Goal: Task Accomplishment & Management: Manage account settings

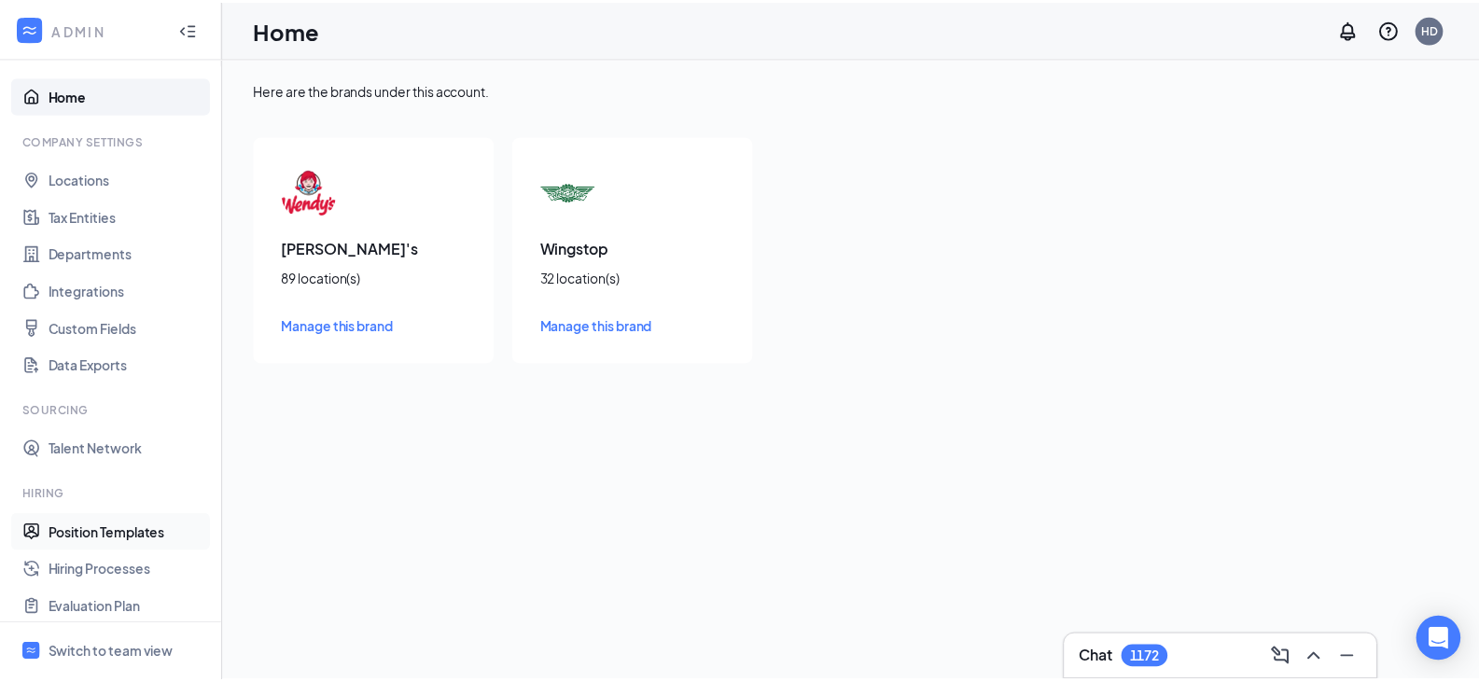
scroll to position [206, 0]
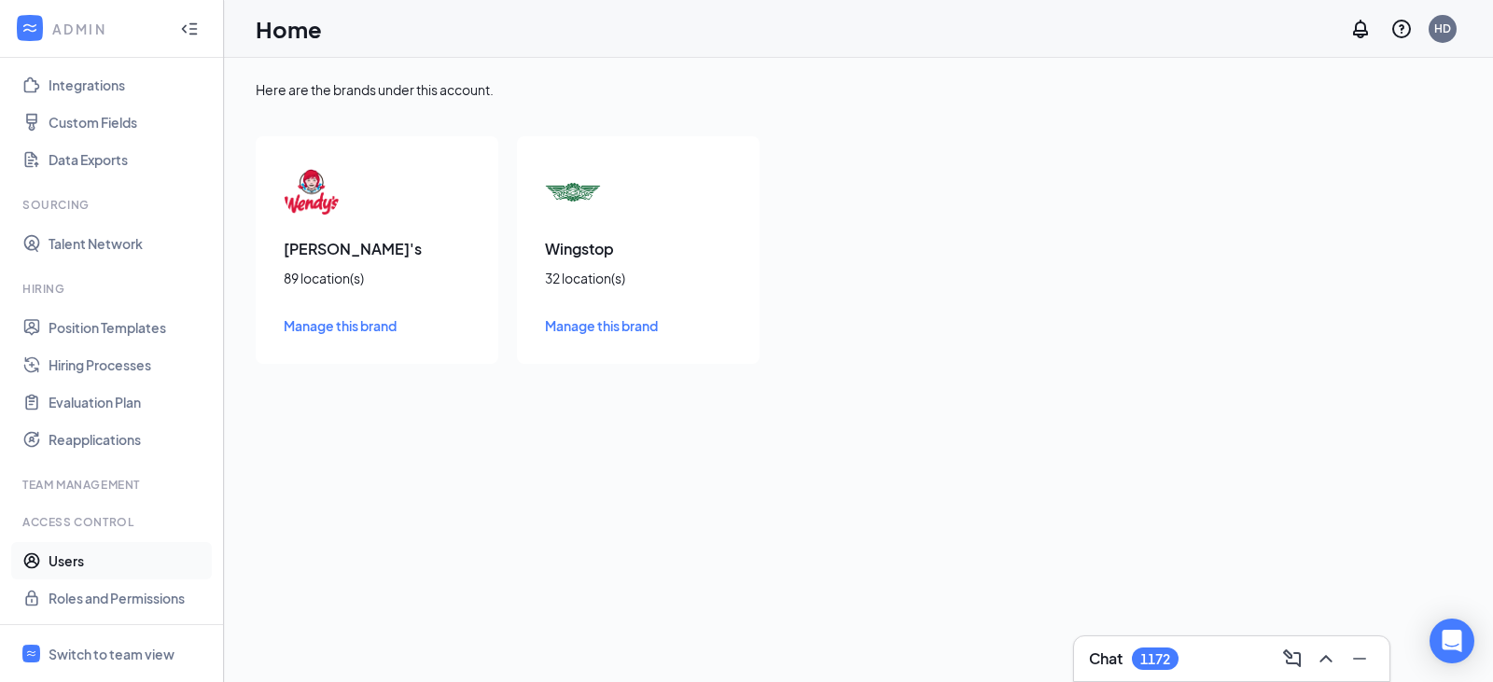
click at [68, 570] on link "Users" at bounding box center [129, 560] width 160 height 37
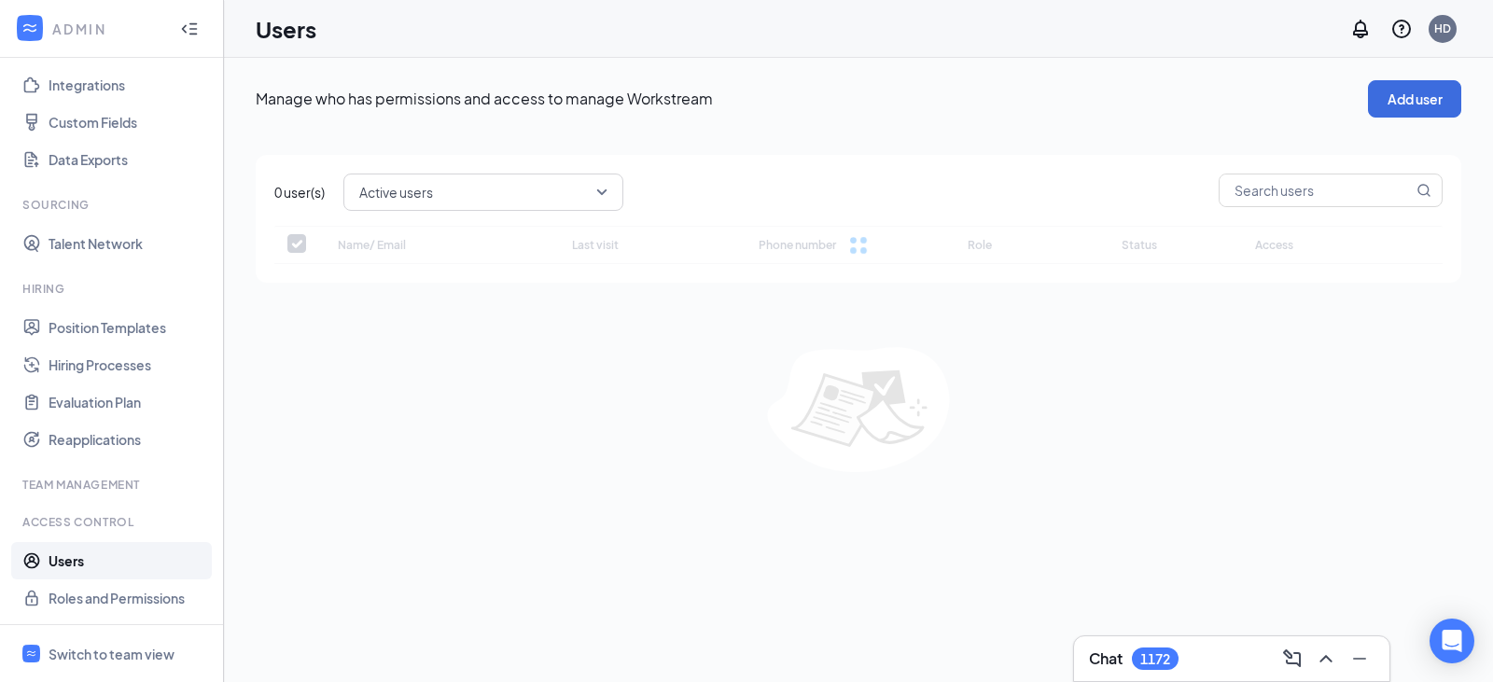
checkbox input "false"
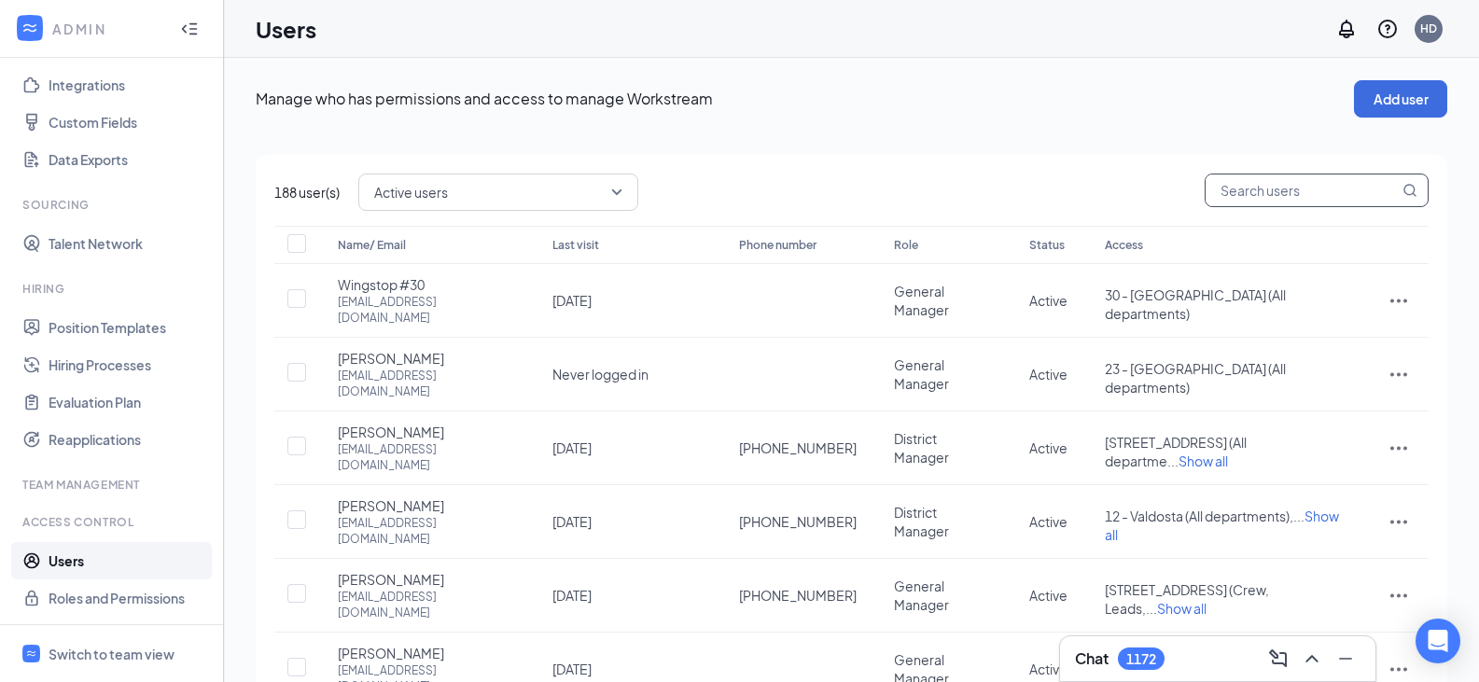
click at [1295, 191] on input "text" at bounding box center [1301, 190] width 193 height 32
type input "w"
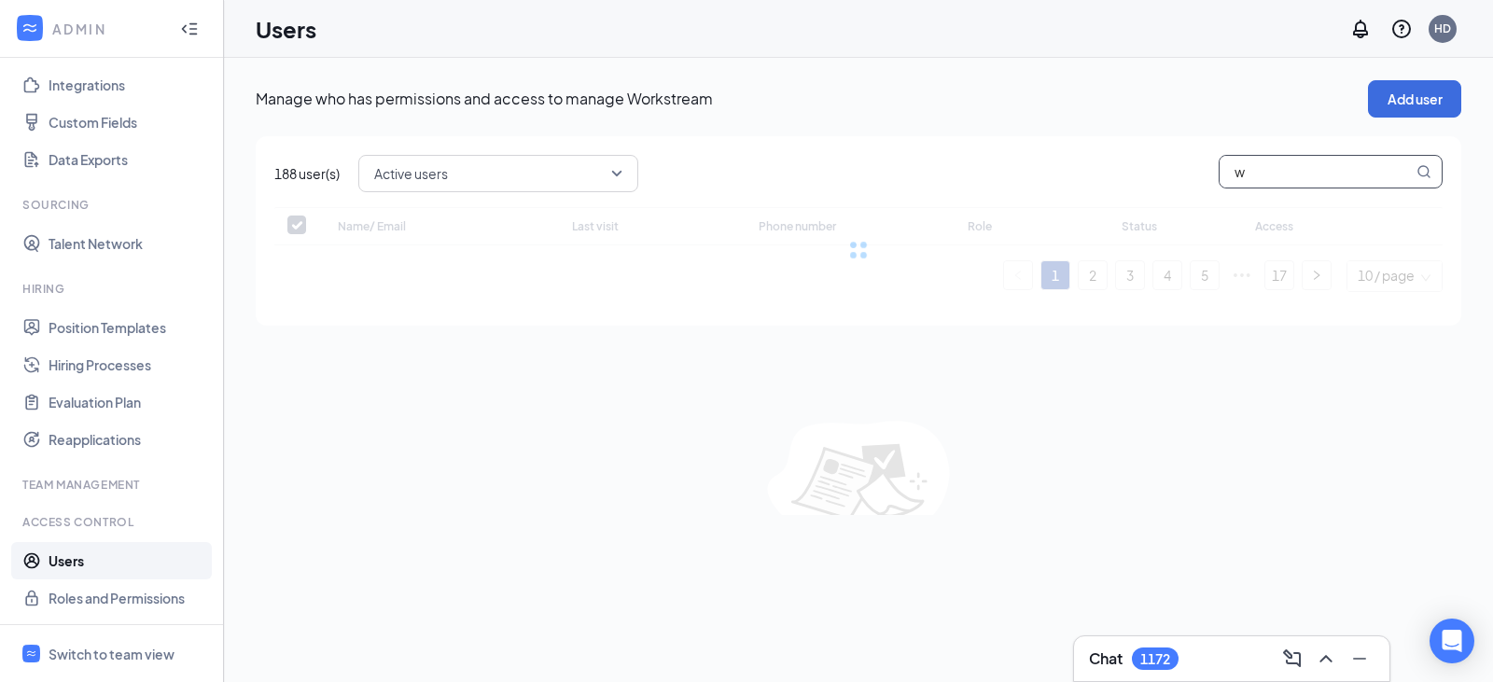
checkbox input "false"
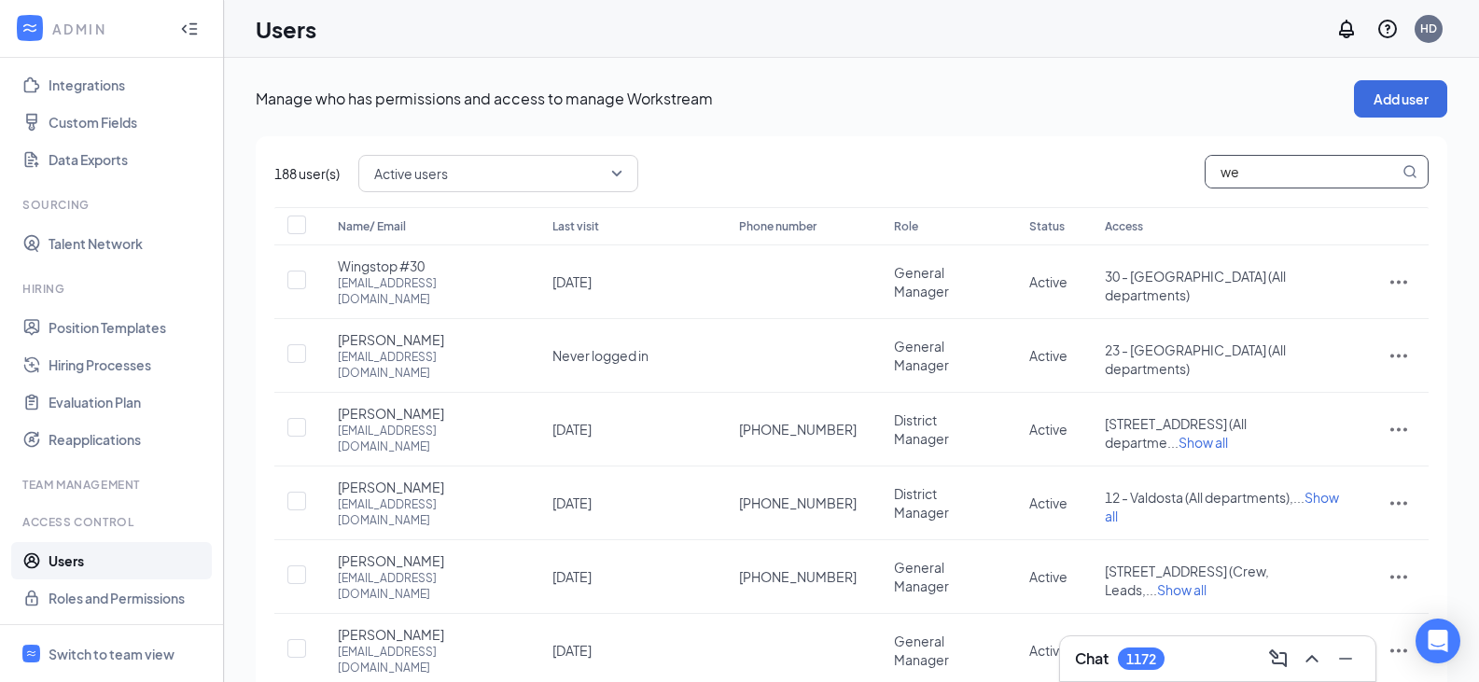
type input "wen"
checkbox input "true"
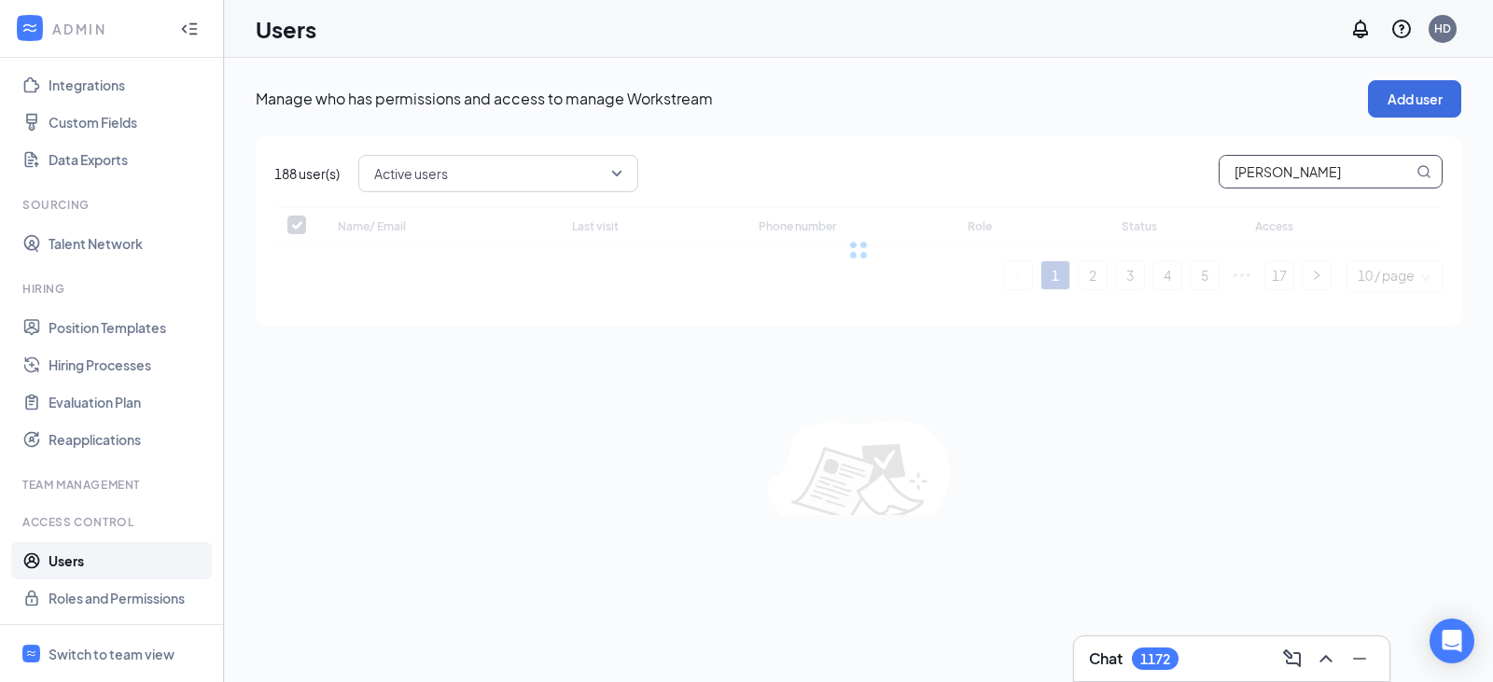
type input "wendys"
checkbox input "false"
type input "wendys74"
checkbox input "false"
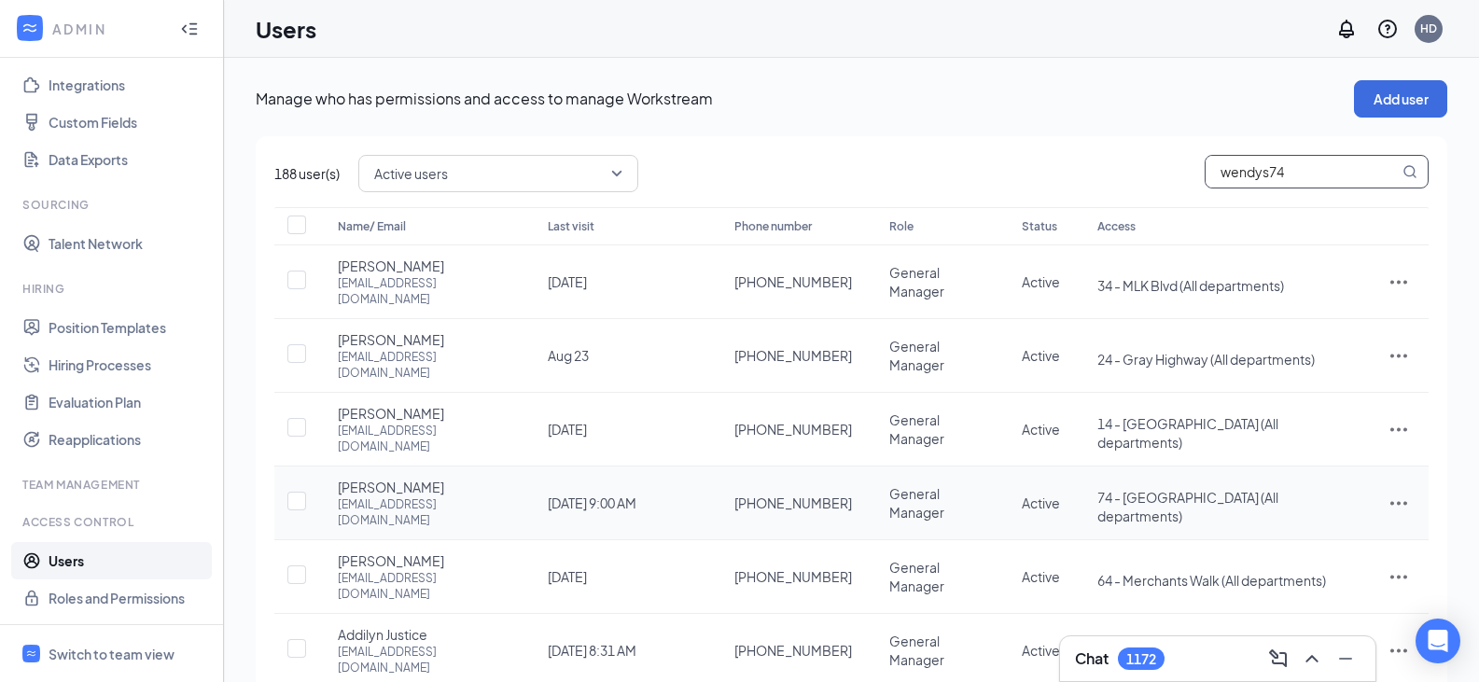
type input "wendys74"
click at [413, 478] on span "[PERSON_NAME]" at bounding box center [391, 487] width 106 height 19
click at [1396, 502] on icon "ActionsIcon" at bounding box center [1398, 504] width 17 height 4
click at [1296, 491] on span "Edit user" at bounding box center [1304, 487] width 53 height 17
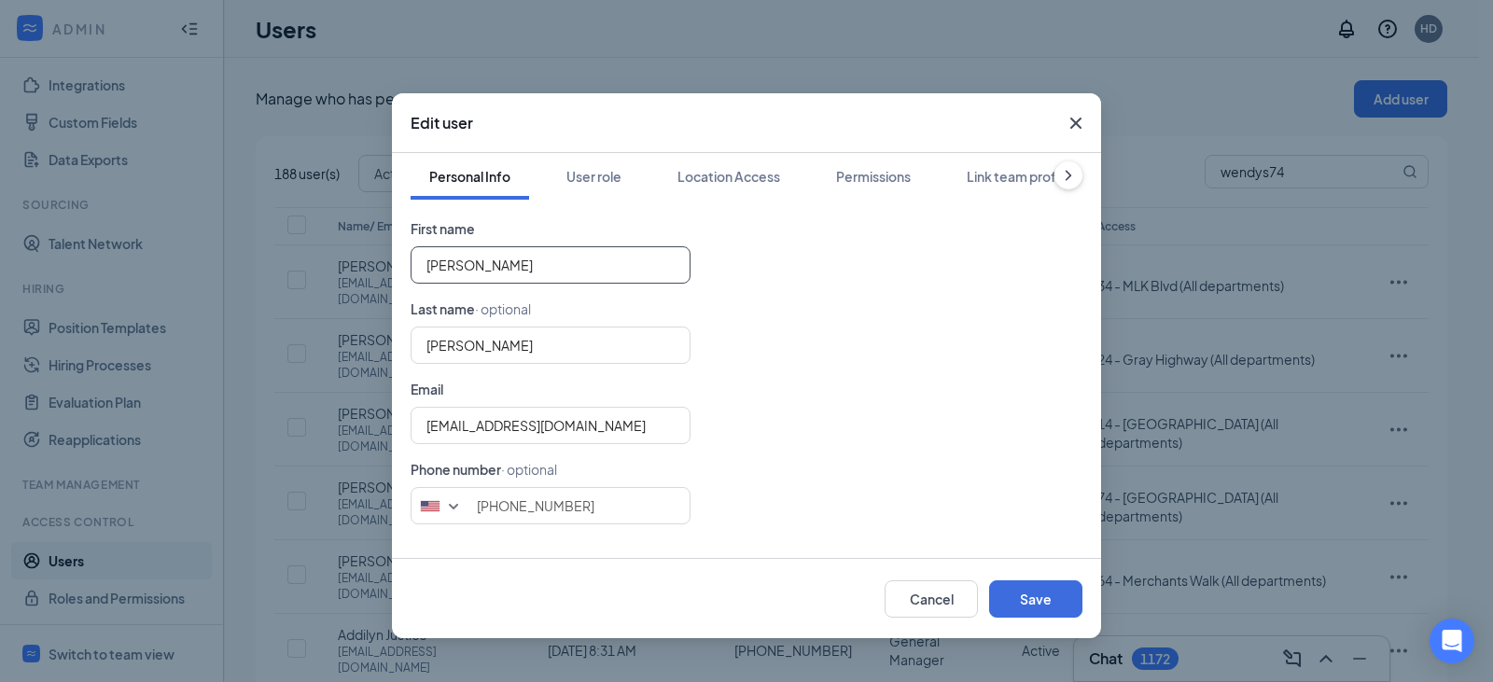
drag, startPoint x: 490, startPoint y: 273, endPoint x: 194, endPoint y: 285, distance: 295.9
click at [194, 285] on div "Edit user Personal Info User role Location Access Permissions Link team profile…" at bounding box center [746, 341] width 1493 height 682
type input "[PERSON_NAME]"
drag, startPoint x: 497, startPoint y: 350, endPoint x: 116, endPoint y: 339, distance: 381.7
click at [109, 345] on div "Edit user Personal Info User role Location Access Permissions Link team profile…" at bounding box center [746, 341] width 1493 height 682
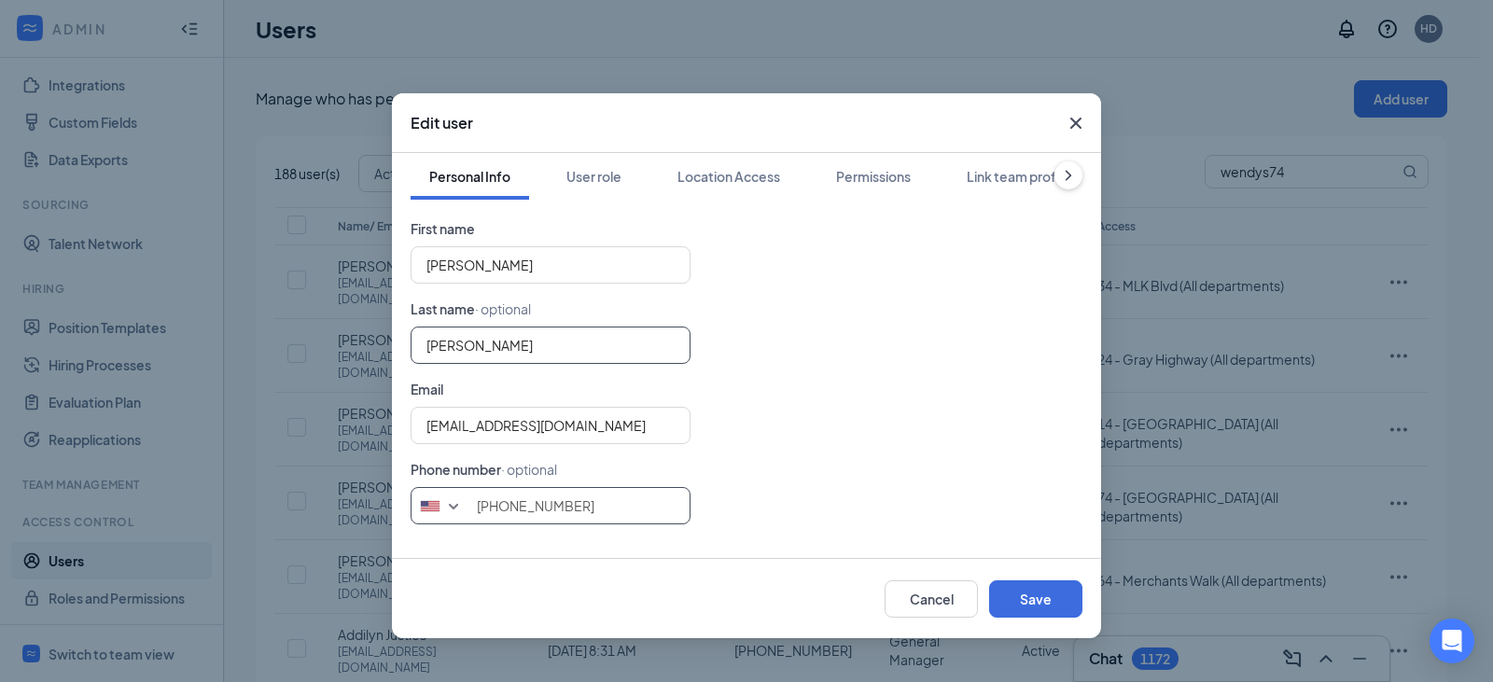
type input "[PERSON_NAME]"
drag, startPoint x: 578, startPoint y: 507, endPoint x: 86, endPoint y: 502, distance: 492.6
click at [87, 502] on div "Edit user Personal Info User role Location Access Permissions Link team profile…" at bounding box center [746, 341] width 1493 height 682
click at [1045, 594] on button "Save" at bounding box center [1035, 598] width 93 height 37
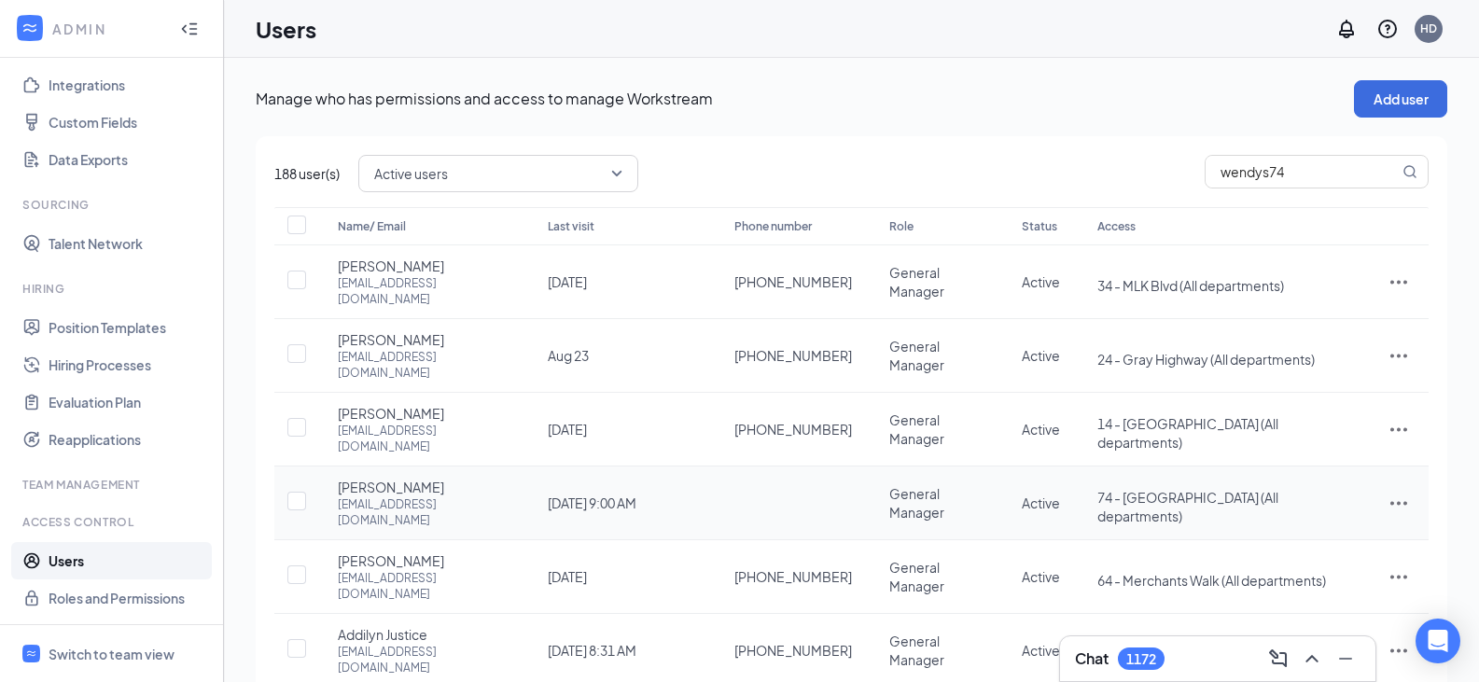
click at [1398, 502] on icon "ActionsIcon" at bounding box center [1398, 504] width 17 height 4
click at [1315, 534] on span "Reset password" at bounding box center [1327, 530] width 99 height 17
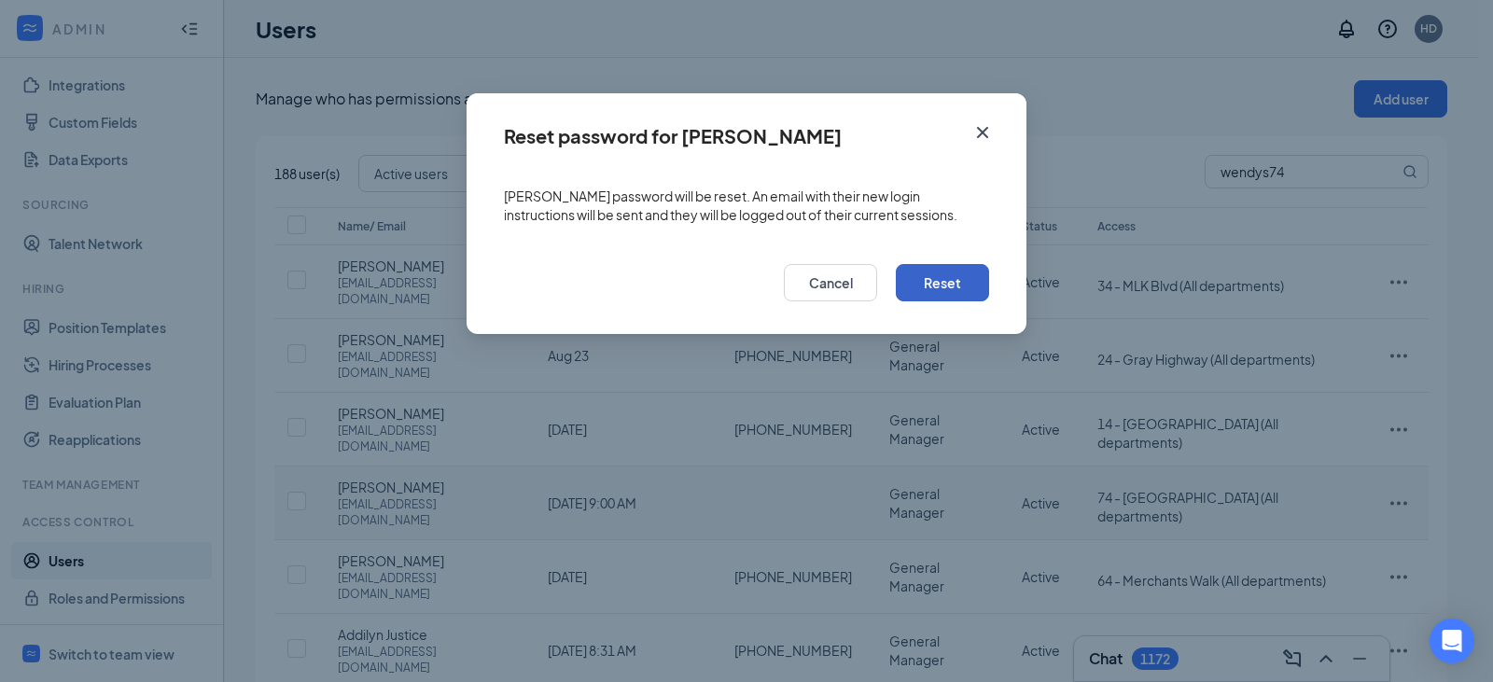
click at [965, 283] on button "Reset" at bounding box center [942, 282] width 93 height 37
